Goal: Information Seeking & Learning: Understand process/instructions

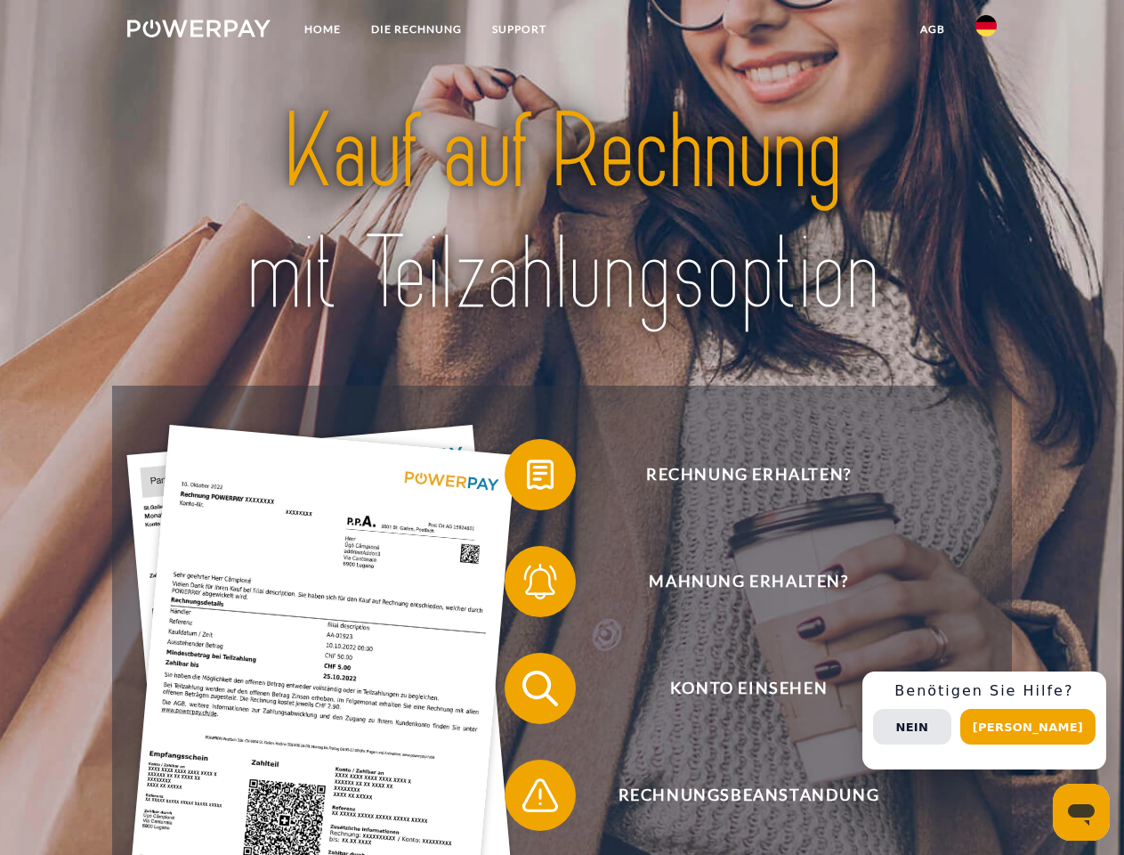
click at [199, 31] on img at bounding box center [198, 29] width 143 height 18
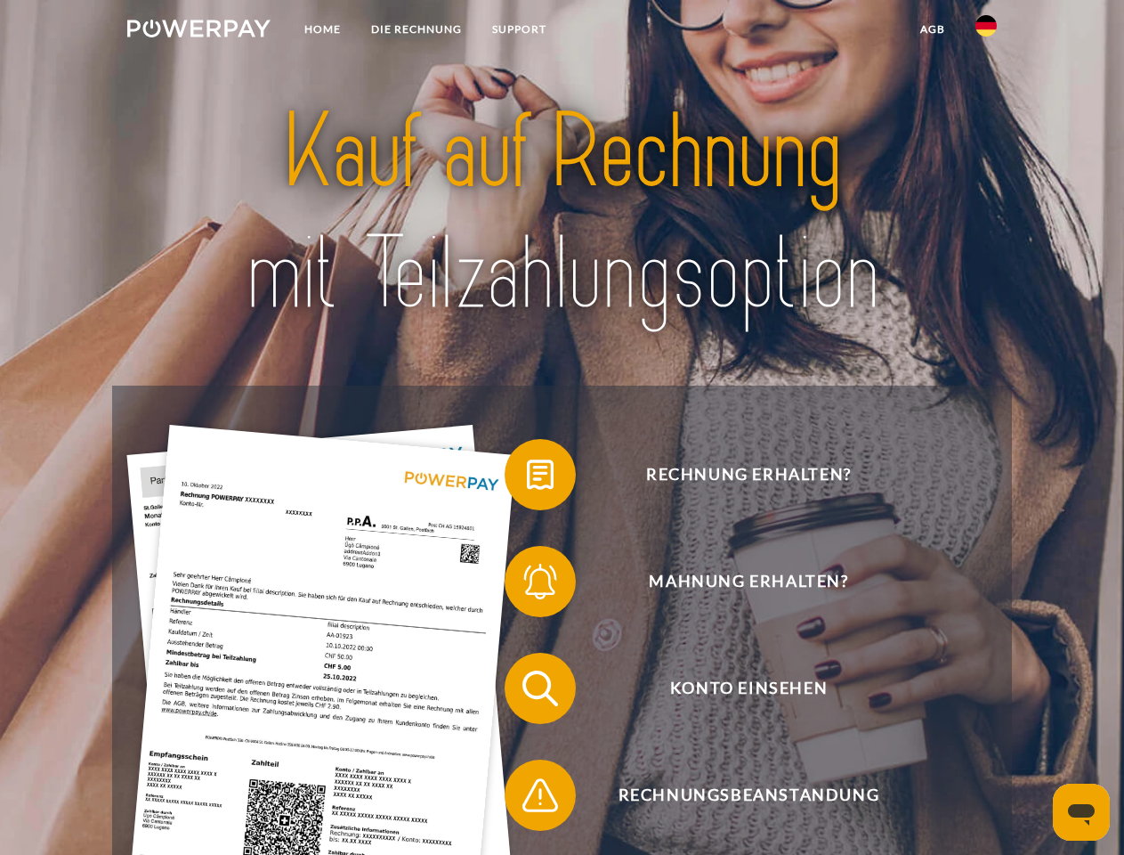
click at [986, 31] on img at bounding box center [986, 25] width 21 height 21
click at [932, 29] on link "agb" at bounding box center [932, 29] width 55 height 32
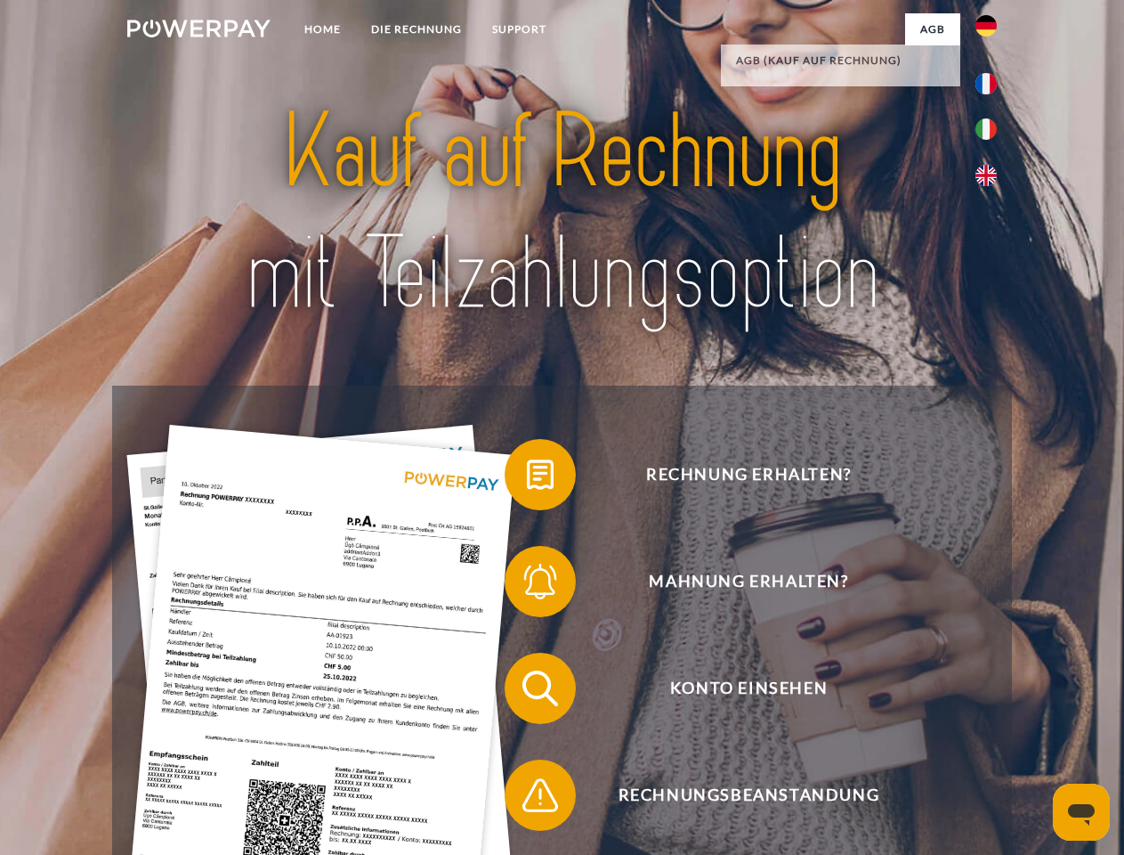
click at [527, 478] on span at bounding box center [513, 474] width 89 height 89
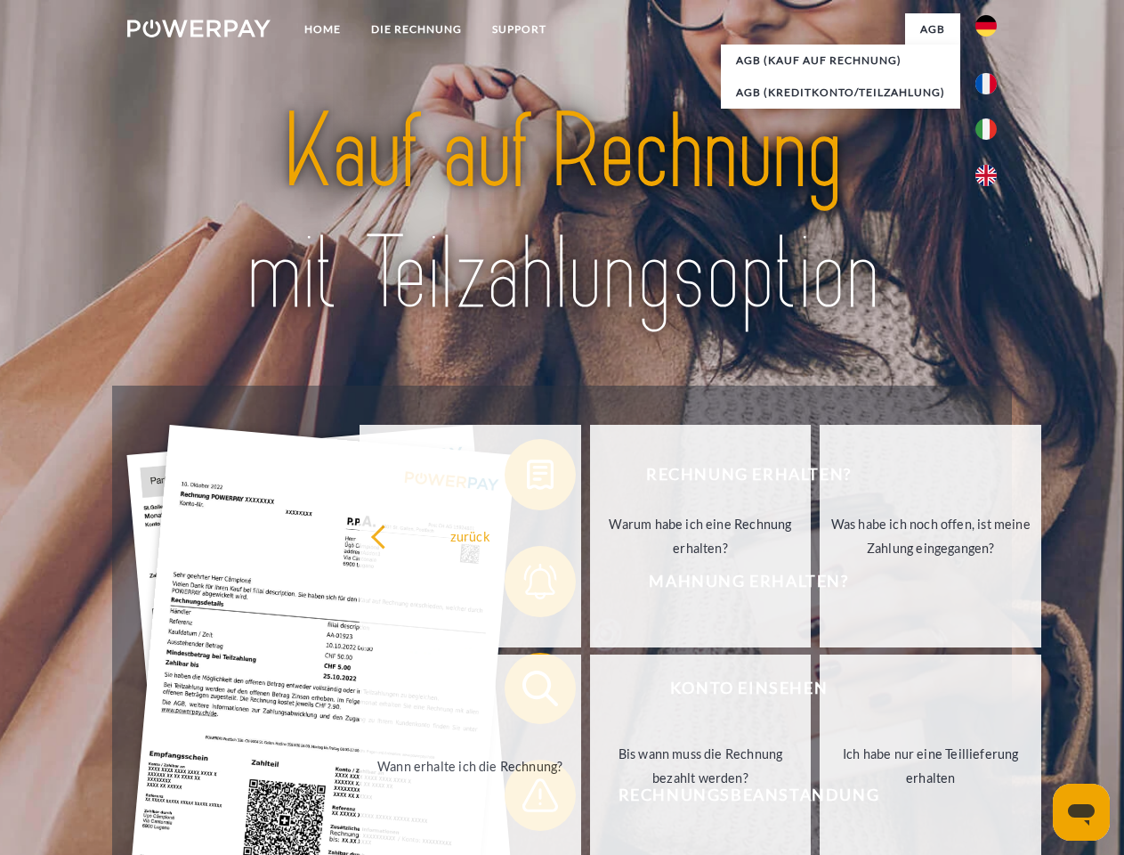
click at [527, 585] on div "Rechnung erhalten? Mahnung erhalten? Konto einsehen" at bounding box center [561, 742] width 899 height 712
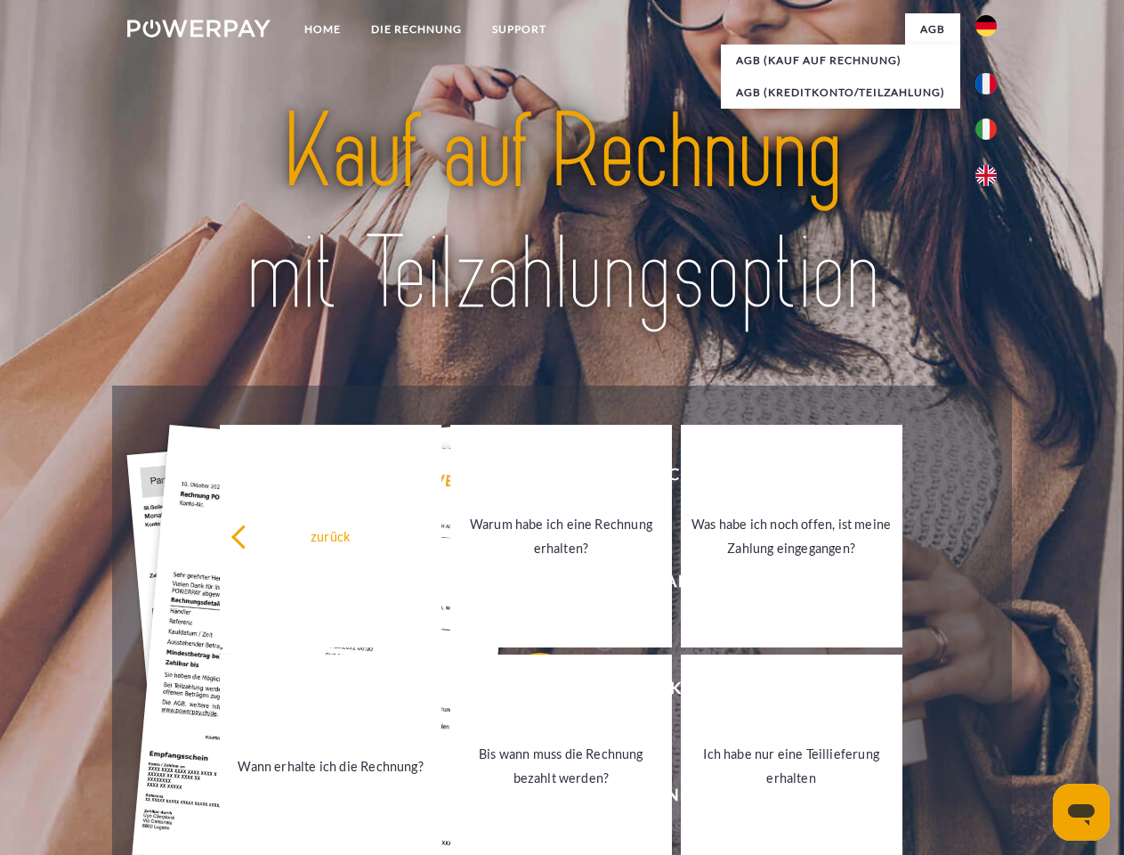
click at [527, 692] on link "Bis wann muss die Rechnung bezahlt werden?" at bounding box center [562, 765] width 222 height 223
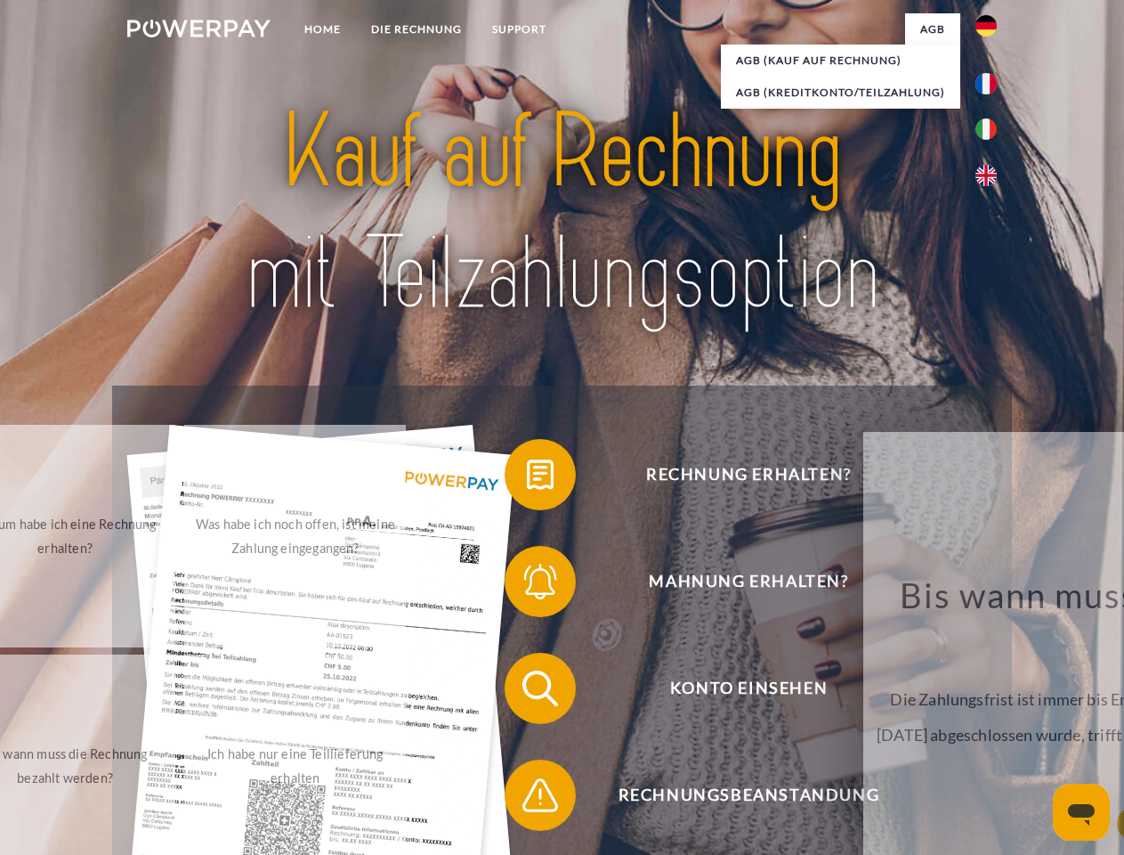
click at [527, 799] on span at bounding box center [513, 795] width 89 height 89
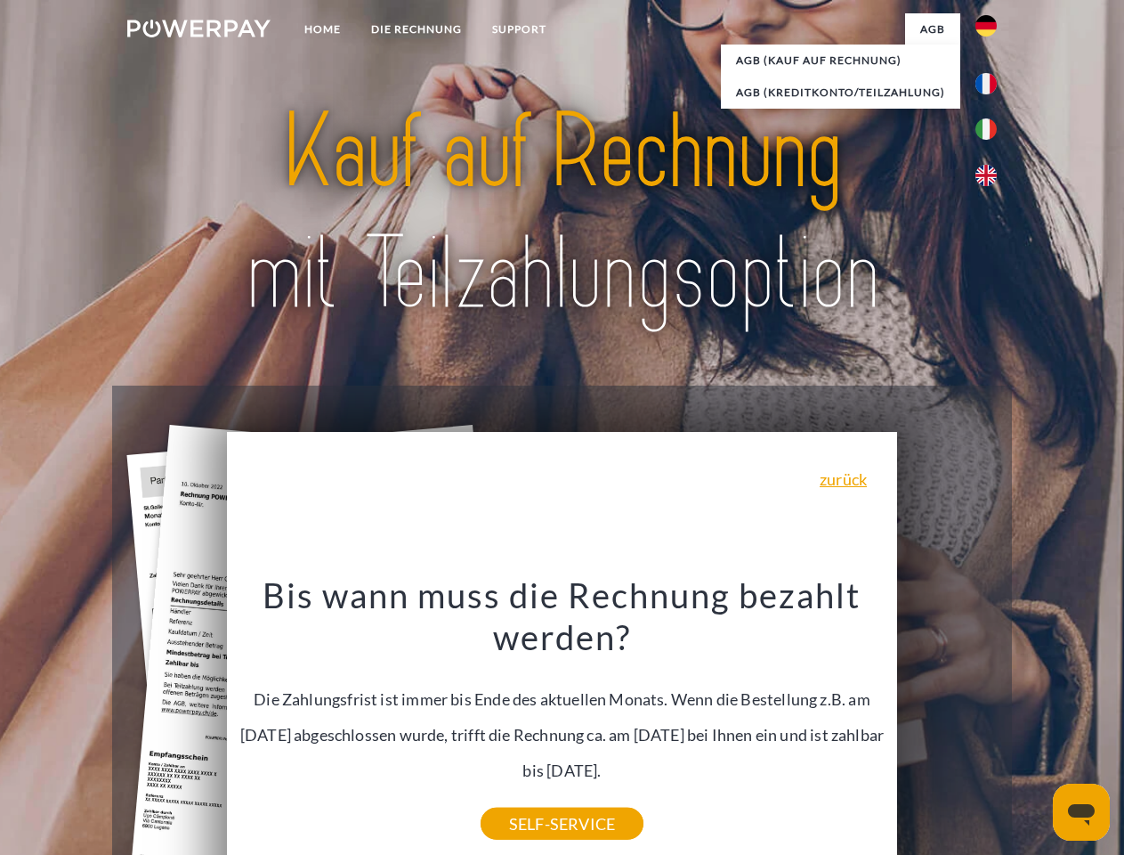
click at [991, 720] on div "Rechnung erhalten? Mahnung erhalten? Konto einsehen" at bounding box center [561, 742] width 899 height 712
click at [947, 724] on span "Konto einsehen" at bounding box center [749, 688] width 436 height 71
click at [1035, 727] on header "Home DIE RECHNUNG SUPPORT" at bounding box center [562, 615] width 1124 height 1230
